Goal: Navigation & Orientation: Find specific page/section

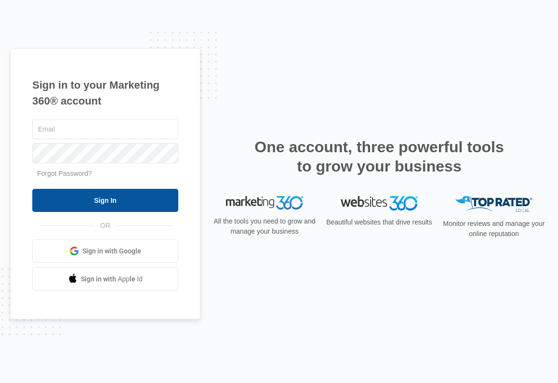
type input "[PERSON_NAME][EMAIL_ADDRESS][PERSON_NAME][DOMAIN_NAME]"
click at [116, 198] on input "Sign In" at bounding box center [105, 200] width 146 height 23
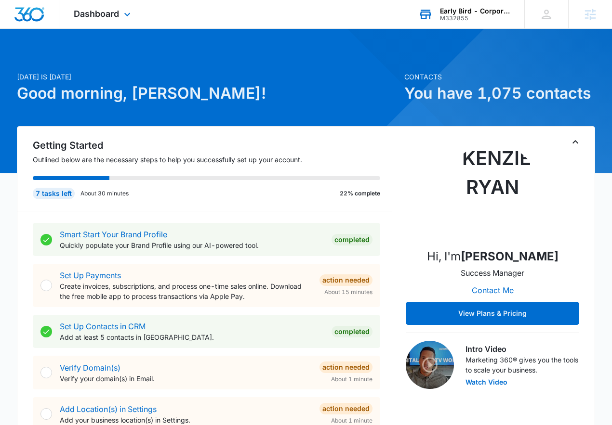
click at [449, 12] on div "Early Bird - Corporate" at bounding box center [475, 11] width 70 height 8
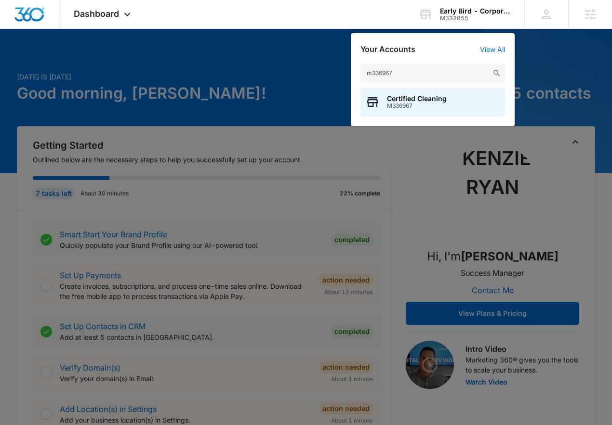
type input "m336967"
click at [414, 106] on span "M336967" at bounding box center [417, 106] width 60 height 7
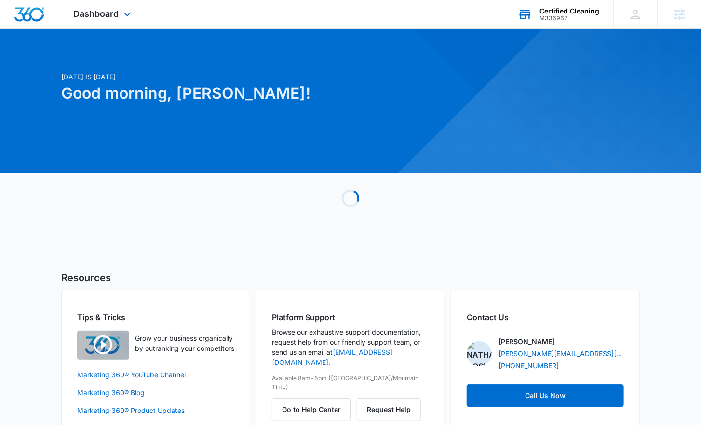
click at [93, 7] on div "Dashboard Apps Reputation Websites Forms CRM Email Social Content Ads Intellige…" at bounding box center [103, 14] width 88 height 28
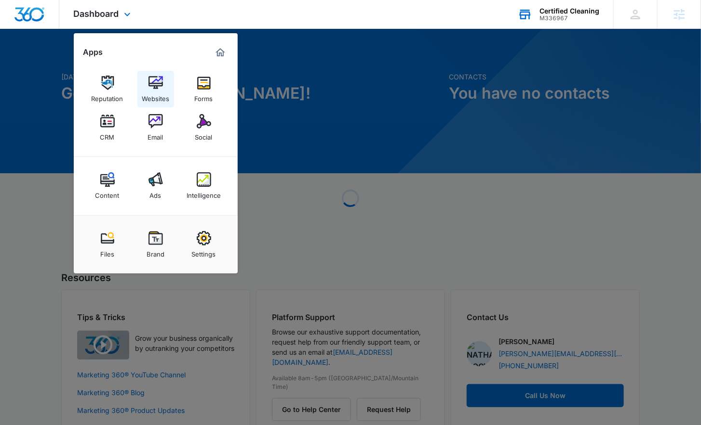
click at [148, 102] on div "Websites" at bounding box center [155, 96] width 27 height 13
